Goal: Check status: Check status

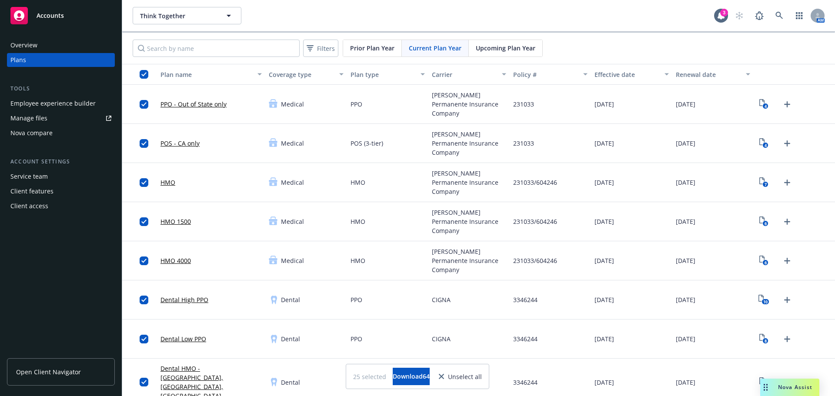
scroll to position [667, 0]
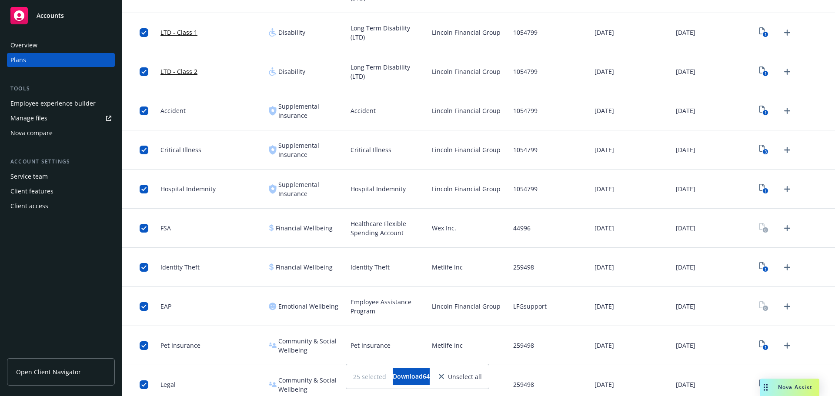
click at [658, 347] on div "[DATE]" at bounding box center [631, 345] width 81 height 39
